Goal: Information Seeking & Learning: Learn about a topic

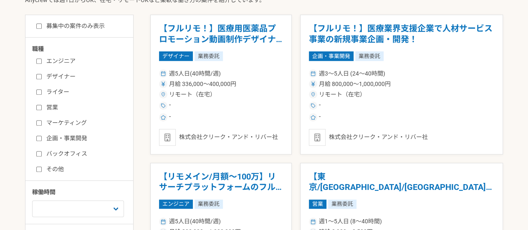
scroll to position [292, 0]
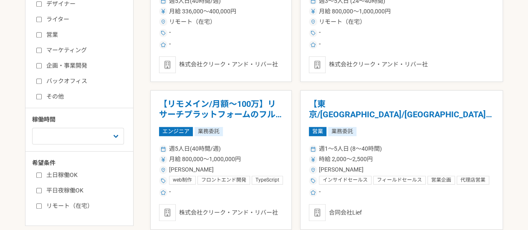
click at [64, 67] on label "企画・事業開発" at bounding box center [84, 65] width 96 height 9
click at [42, 67] on input "企画・事業開発" at bounding box center [38, 65] width 5 height 5
checkbox input "true"
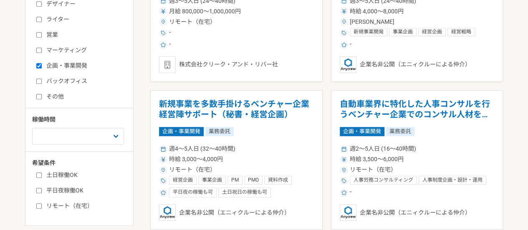
drag, startPoint x: 64, startPoint y: 81, endPoint x: 91, endPoint y: 83, distance: 27.3
click at [64, 81] on label "バックオフィス" at bounding box center [84, 81] width 96 height 9
click at [42, 81] on input "バックオフィス" at bounding box center [38, 81] width 5 height 5
checkbox input "true"
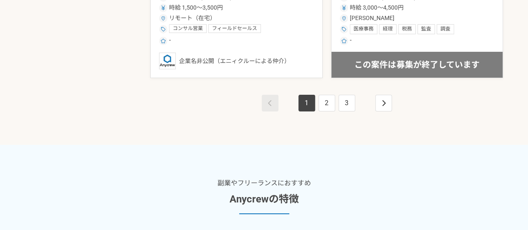
scroll to position [1545, 0]
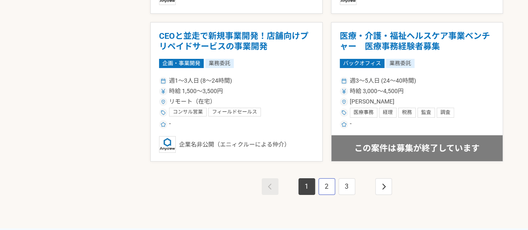
click at [327, 188] on link "2" at bounding box center [327, 186] width 17 height 17
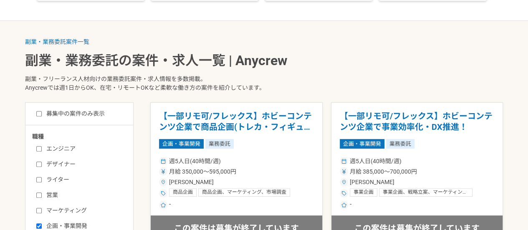
scroll to position [251, 0]
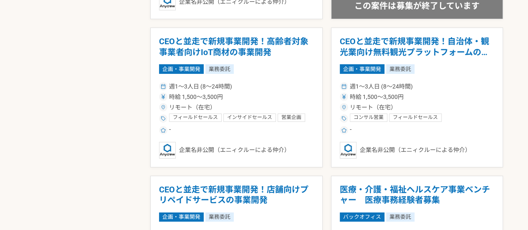
scroll to position [1289, 0]
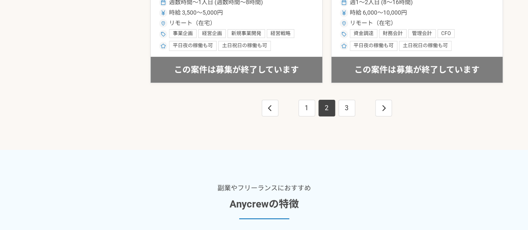
scroll to position [1629, 0]
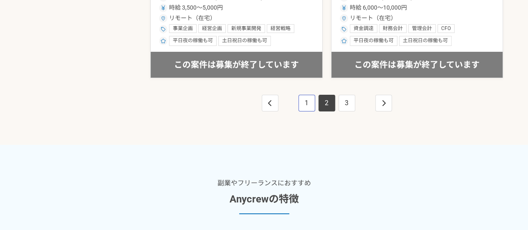
click at [307, 105] on link "1" at bounding box center [307, 103] width 17 height 17
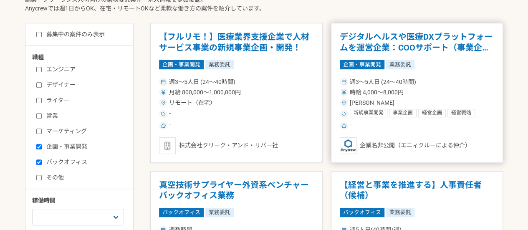
scroll to position [209, 0]
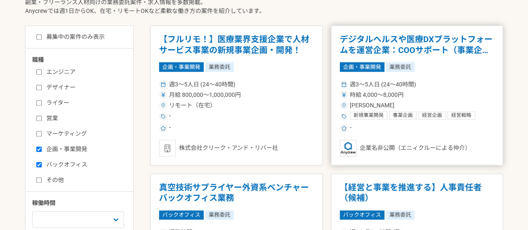
click at [404, 46] on h1 "デジタルヘルスや医療DXプラットフォームを運営企業：COOサポート（事業企画）" at bounding box center [417, 44] width 155 height 21
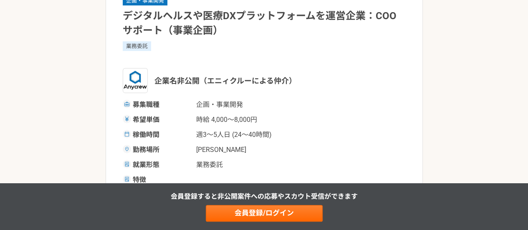
scroll to position [167, 0]
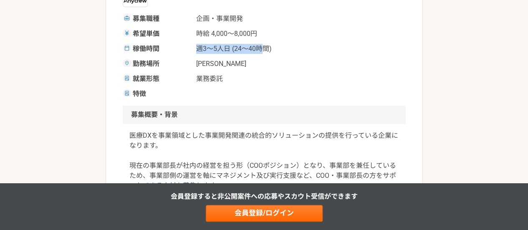
drag, startPoint x: 193, startPoint y: 50, endPoint x: 262, endPoint y: 47, distance: 69.8
click at [262, 47] on div "稼働時間 週3〜5人日 (24〜40時間)" at bounding box center [264, 49] width 283 height 10
click at [267, 49] on span "週3〜5人日 (24〜40時間)" at bounding box center [238, 49] width 84 height 10
drag, startPoint x: 239, startPoint y: 48, endPoint x: 255, endPoint y: 47, distance: 16.3
click at [255, 47] on span "週3〜5人日 (24〜40時間)" at bounding box center [238, 49] width 84 height 10
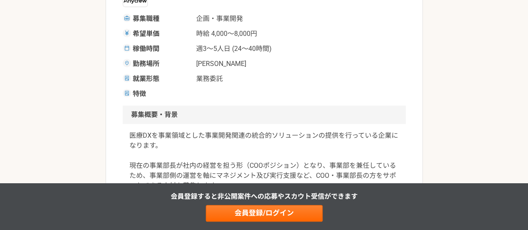
click at [280, 74] on div "就業形態 業務委託" at bounding box center [264, 79] width 283 height 10
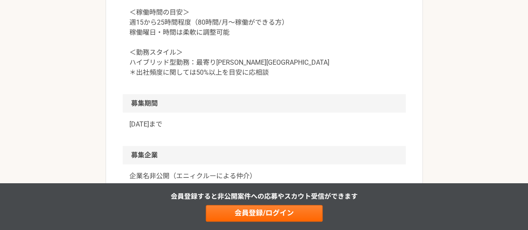
scroll to position [919, 0]
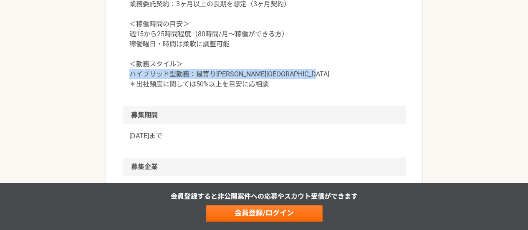
drag, startPoint x: 126, startPoint y: 93, endPoint x: 281, endPoint y: 107, distance: 156.0
click at [281, 106] on div "＜契約形態＞ 業務委託契約：3ヶ月以上の長期を想定（3ヶ月契約） ＜稼働時間の目安＞ 週15から25時間程度（80時間/月〜稼働ができる方） 稼働曜日・時間は…" at bounding box center [264, 44] width 283 height 124
click at [294, 106] on div "＜契約形態＞ 業務委託契約：3ヶ月以上の長期を想定（3ヶ月契約） ＜稼働時間の目安＞ 週15から25時間程度（80時間/月〜稼働ができる方） 稼働曜日・時間は…" at bounding box center [264, 44] width 283 height 124
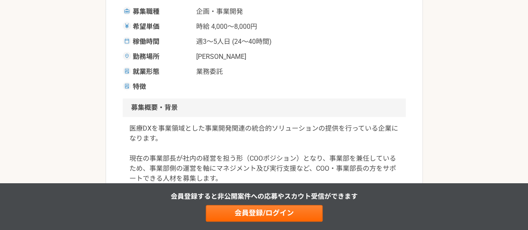
scroll to position [167, 0]
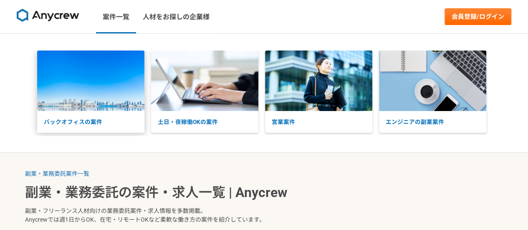
click at [108, 71] on img at bounding box center [90, 81] width 107 height 61
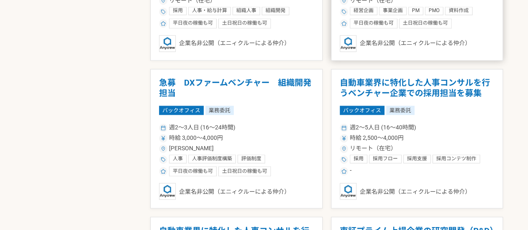
scroll to position [752, 0]
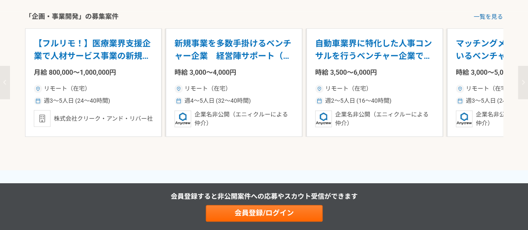
scroll to position [1211, 0]
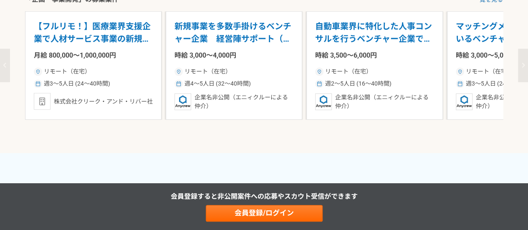
click at [120, 46] on p "【フルリモ！】医療業界支援企業で人材サービス事業の新規事業企画・開発！" at bounding box center [93, 32] width 119 height 25
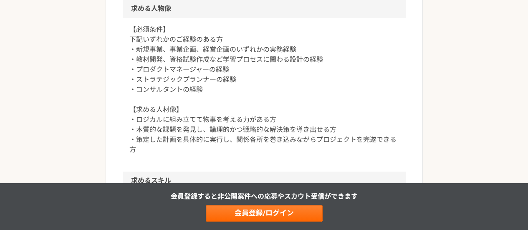
scroll to position [543, 0]
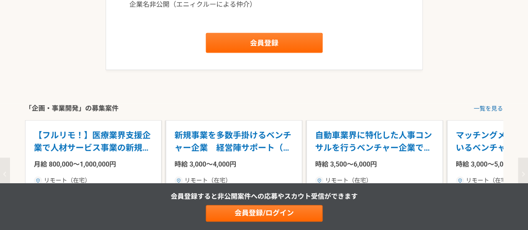
scroll to position [1211, 0]
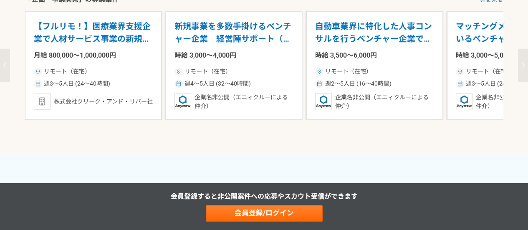
click at [520, 82] on button "button" at bounding box center [523, 65] width 10 height 33
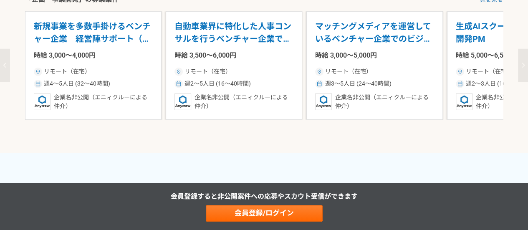
click at [520, 82] on button "button" at bounding box center [523, 65] width 10 height 33
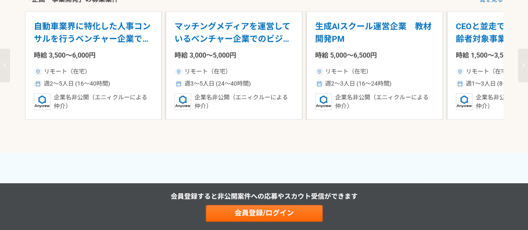
click at [523, 68] on icon "button" at bounding box center [523, 65] width 3 height 5
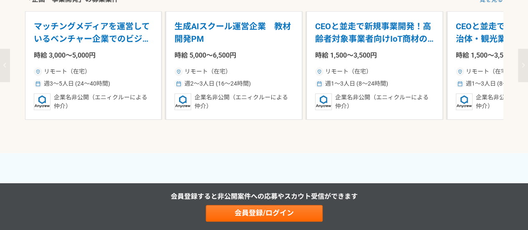
click at [254, 41] on p "生成AIスクール運営企業　教材開発PM" at bounding box center [234, 32] width 119 height 25
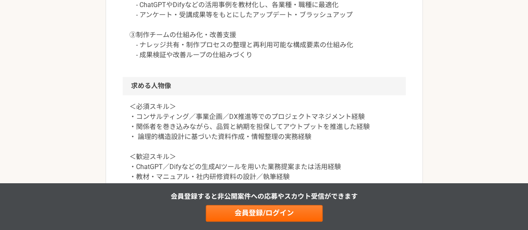
scroll to position [668, 0]
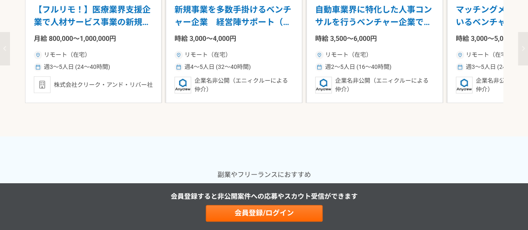
scroll to position [1211, 0]
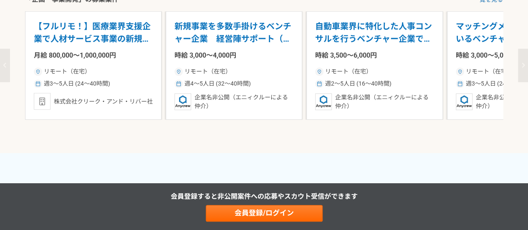
click at [524, 68] on icon "button" at bounding box center [523, 65] width 3 height 5
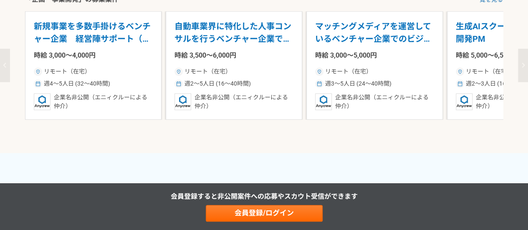
click at [509, 88] on div "【フルリモ！】医療業界支援企業で人材サービス事業の新規事業企画・開発！ 月給 800,000〜1,000,000円 リモート（在宅） 週3〜5人日 (24〜4…" at bounding box center [264, 65] width 528 height 109
click at [522, 68] on icon "button" at bounding box center [523, 65] width 3 height 5
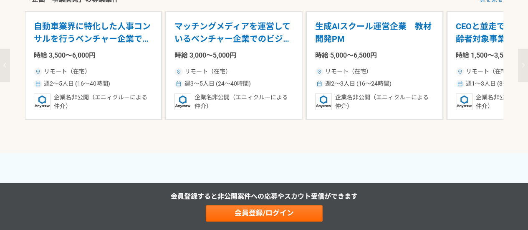
click at [519, 82] on button "button" at bounding box center [523, 65] width 10 height 33
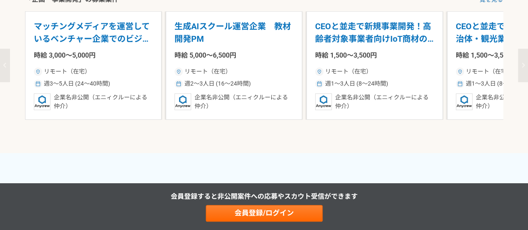
click at [525, 82] on button "button" at bounding box center [523, 65] width 10 height 33
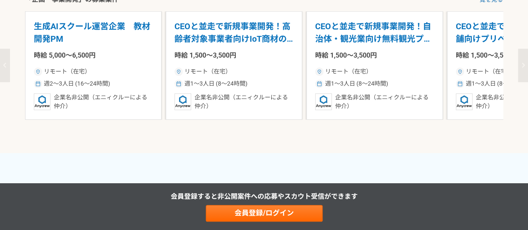
click at [524, 68] on icon "button" at bounding box center [523, 65] width 3 height 5
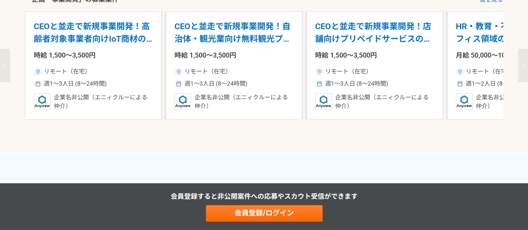
click at [522, 68] on icon "button" at bounding box center [523, 65] width 3 height 5
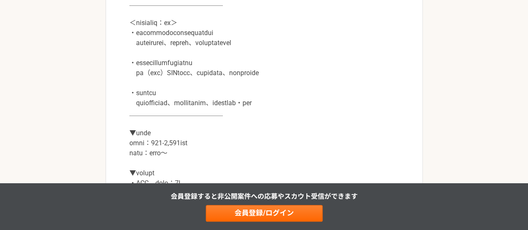
scroll to position [334, 0]
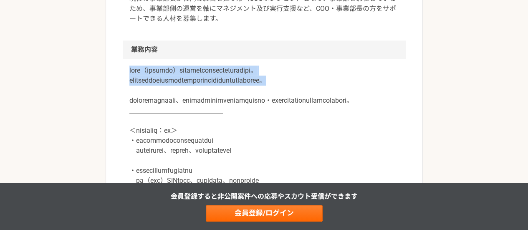
drag, startPoint x: 124, startPoint y: 68, endPoint x: 254, endPoint y: 90, distance: 131.2
click at [254, 90] on div at bounding box center [264, 196] width 283 height 274
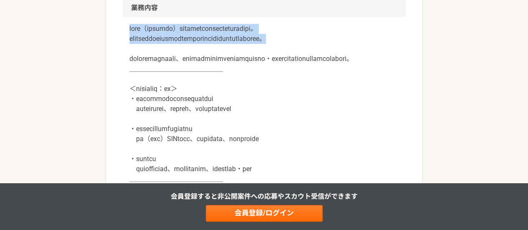
scroll to position [418, 0]
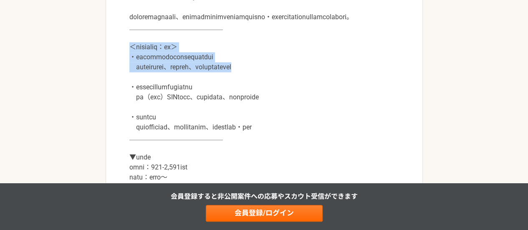
drag, startPoint x: 152, startPoint y: 65, endPoint x: 346, endPoint y: 96, distance: 197.2
click at [357, 91] on article "企画・事業開発 デジタルヘルスや医療DXプラットフォームを運営企業：COOサポート（事業企画） 業務委託 企業名非公開（エニィクルーによる仲介） 募集職種 企…" at bounding box center [264, 198] width 317 height 1113
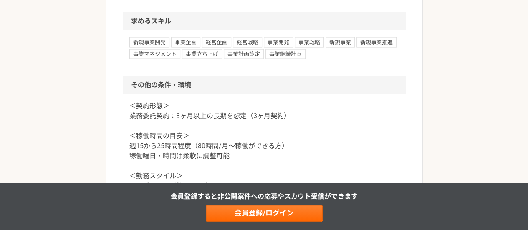
scroll to position [752, 0]
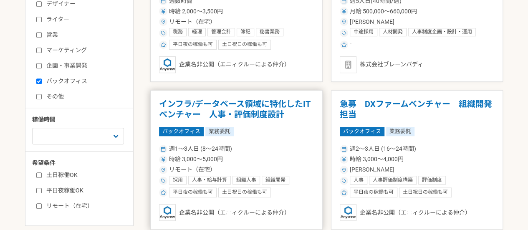
scroll to position [167, 0]
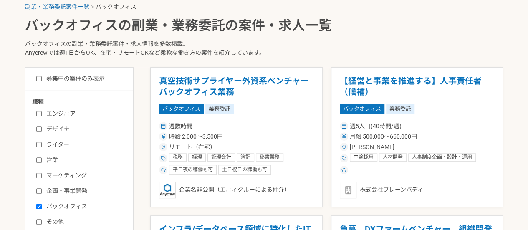
drag, startPoint x: 97, startPoint y: 79, endPoint x: 175, endPoint y: 91, distance: 79.4
click at [97, 79] on label "募集中の案件のみ表示" at bounding box center [70, 78] width 68 height 9
click at [42, 79] on input "募集中の案件のみ表示" at bounding box center [38, 78] width 5 height 5
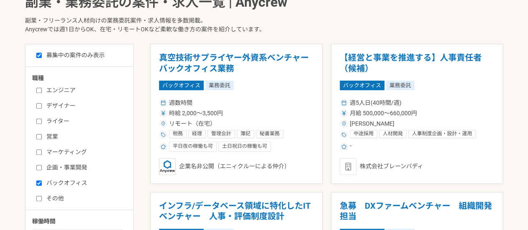
scroll to position [84, 0]
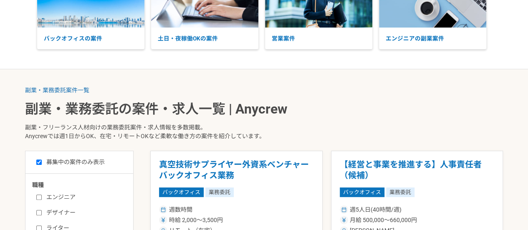
click at [354, 92] on ol "副業・業務委託案件一覧" at bounding box center [264, 90] width 478 height 9
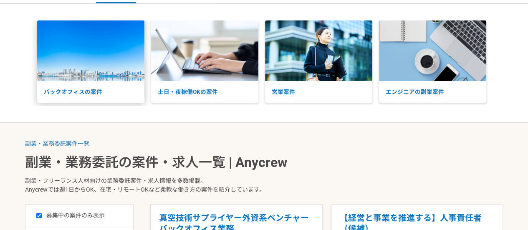
scroll to position [0, 0]
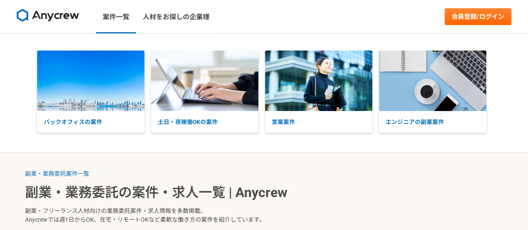
scroll to position [167, 0]
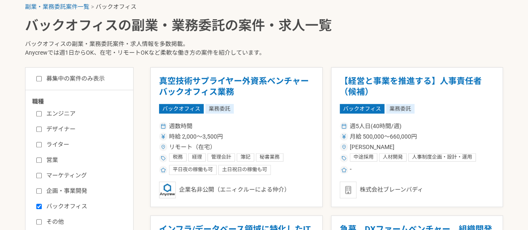
checkbox input "false"
